Goal: Information Seeking & Learning: Learn about a topic

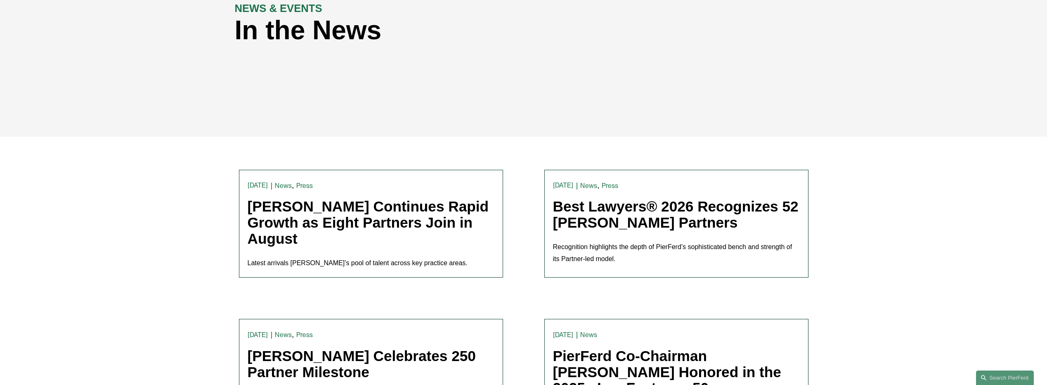
scroll to position [165, 0]
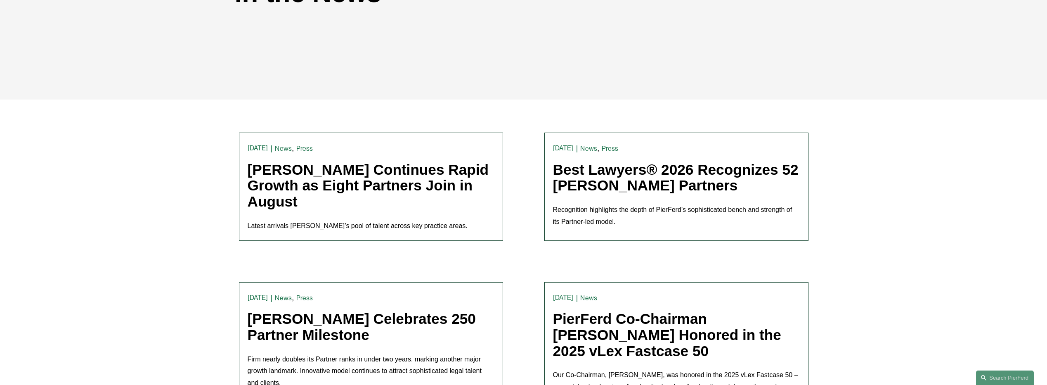
click at [307, 173] on link "[PERSON_NAME] Continues Rapid Growth as Eight Partners Join in August" at bounding box center [368, 185] width 241 height 48
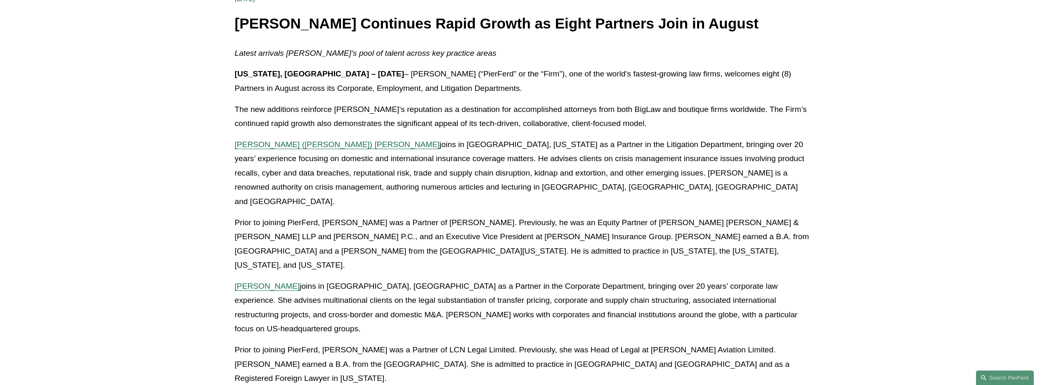
scroll to position [206, 0]
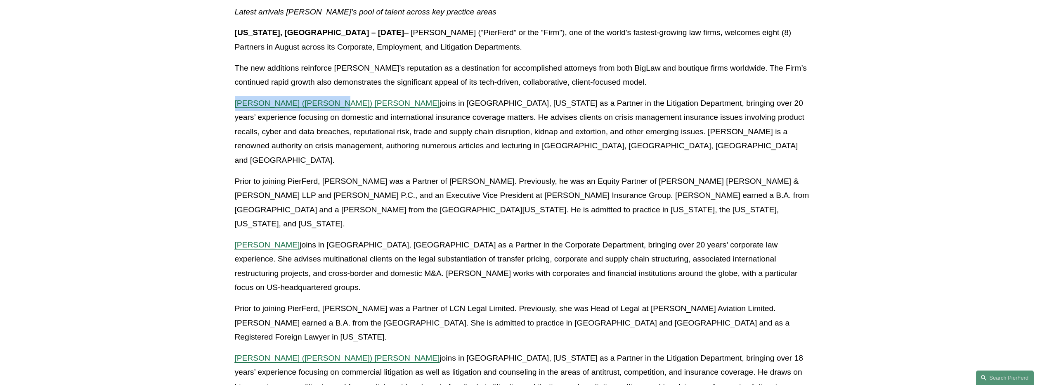
drag, startPoint x: 236, startPoint y: 104, endPoint x: 328, endPoint y: 110, distance: 91.8
copy span "[PERSON_NAME] ([PERSON_NAME]) [PERSON_NAME]"
drag, startPoint x: 305, startPoint y: 216, endPoint x: 287, endPoint y: 212, distance: 18.6
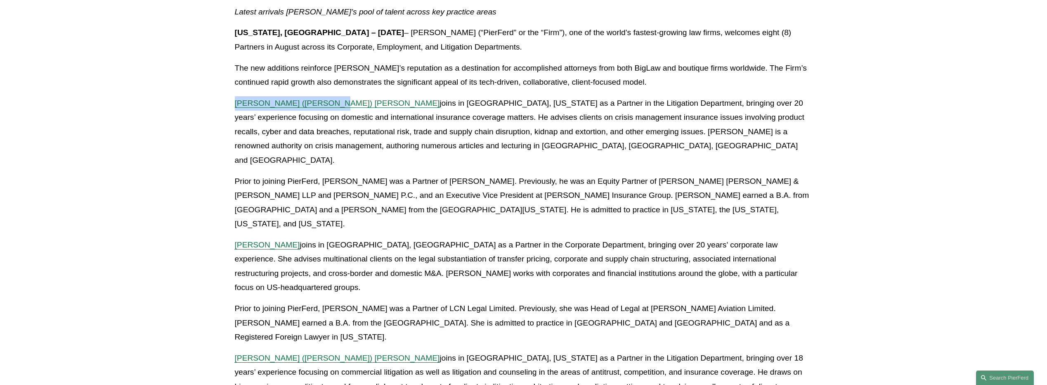
click at [791, 177] on p "Prior to joining PierFerd, [PERSON_NAME] was a Partner of [PERSON_NAME]. Previo…" at bounding box center [524, 202] width 578 height 57
